Goal: Find specific page/section: Find specific page/section

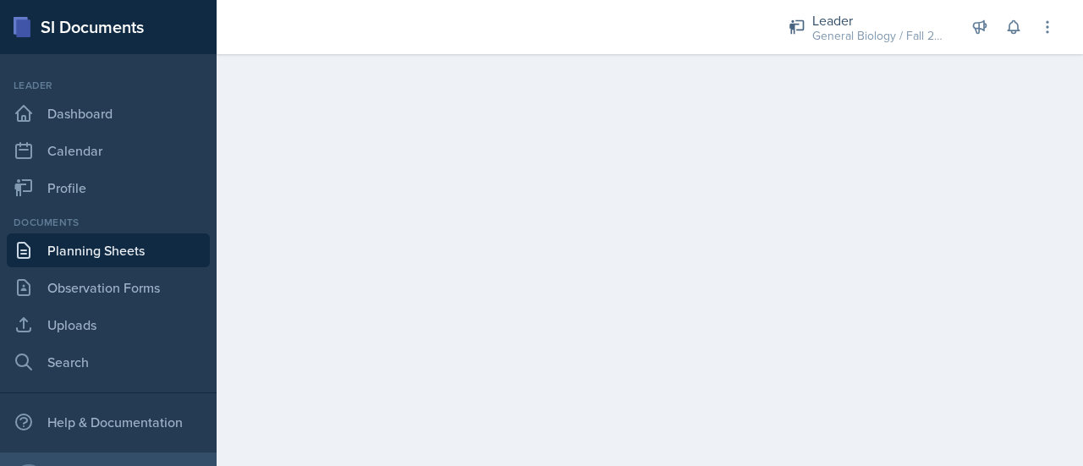
click at [91, 246] on link "Planning Sheets" at bounding box center [108, 250] width 203 height 34
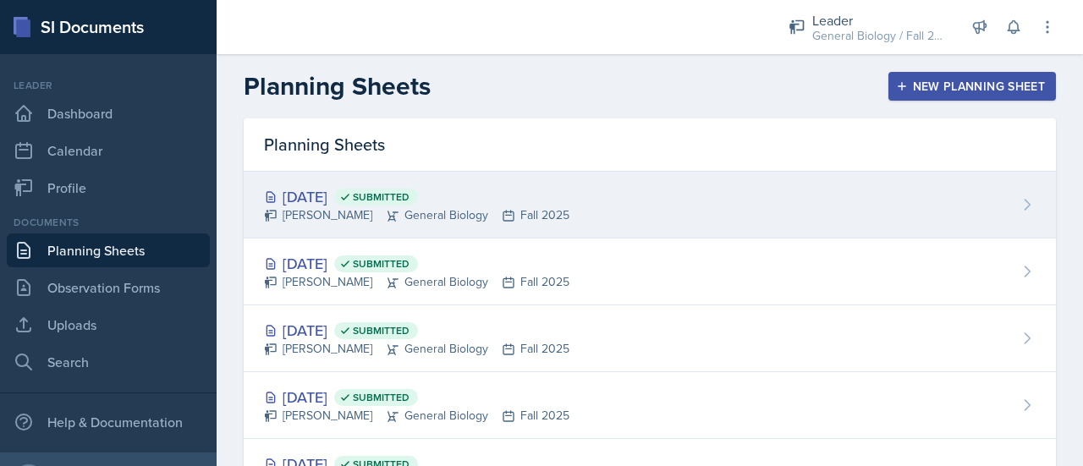
click at [593, 208] on div "Oct 9th, 2025 Submitted Aurora Wick General Biology Fall 2025" at bounding box center [650, 205] width 812 height 67
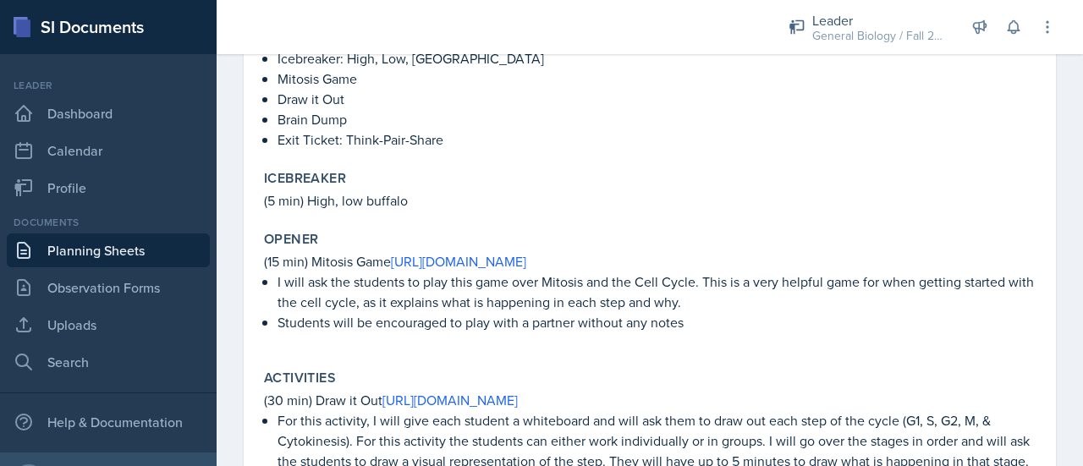
scroll to position [336, 0]
click at [480, 258] on link "https://biomanbio.com/HTML5GamesandLabs/Genegames/mitosismoverpage.html" at bounding box center [458, 260] width 135 height 19
